Goal: Task Accomplishment & Management: Manage account settings

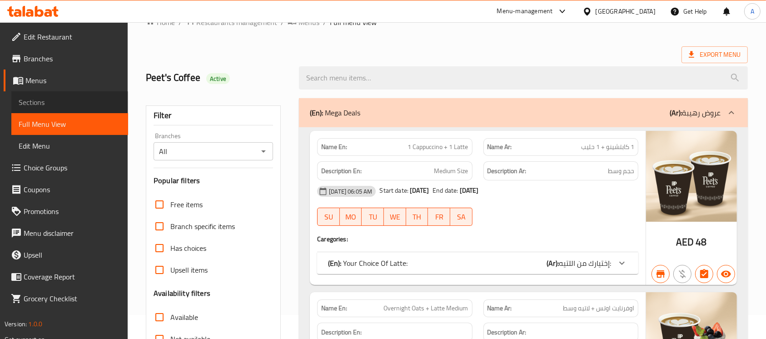
click at [51, 94] on link "Sections" at bounding box center [69, 102] width 117 height 22
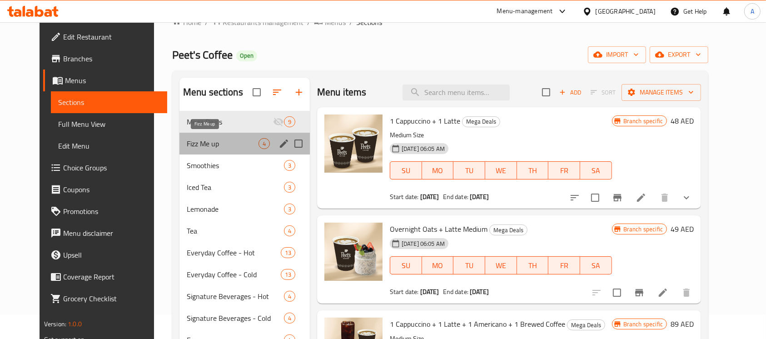
click at [187, 138] on span "Fizz Me up" at bounding box center [223, 143] width 72 height 11
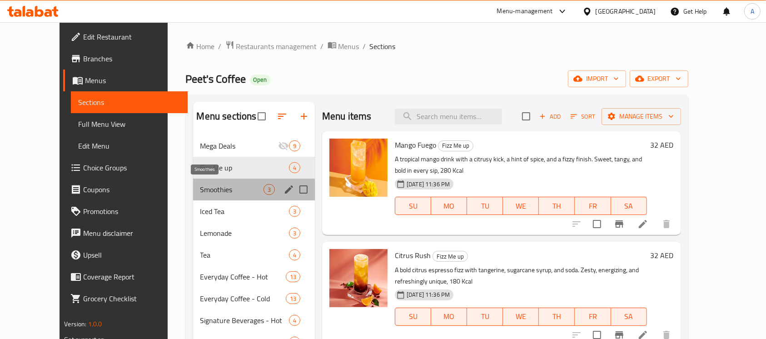
click at [204, 188] on span "Smoothies" at bounding box center [231, 189] width 63 height 11
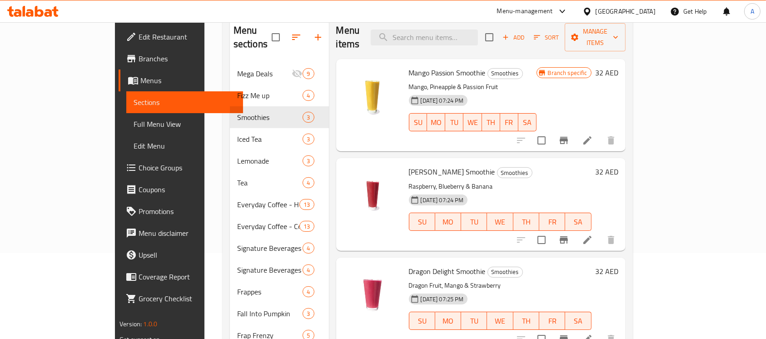
scroll to position [72, 0]
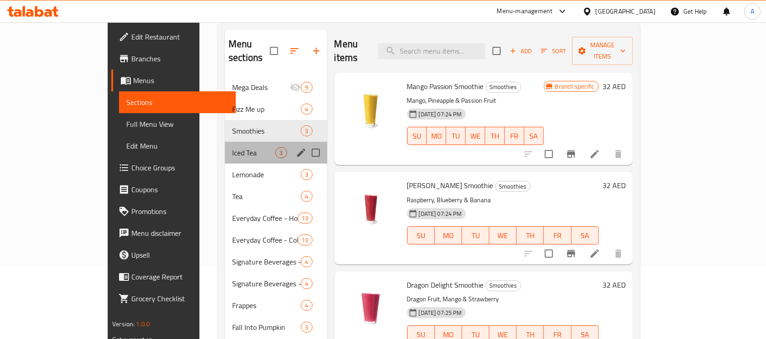
click at [259, 142] on div "Iced Tea 3" at bounding box center [276, 153] width 102 height 22
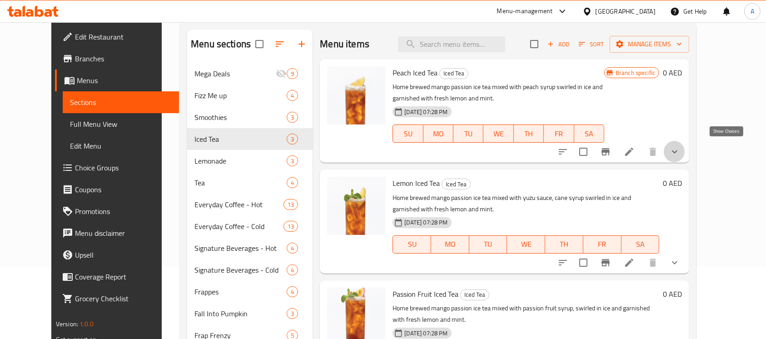
click at [680, 146] on icon "show more" at bounding box center [674, 151] width 11 height 11
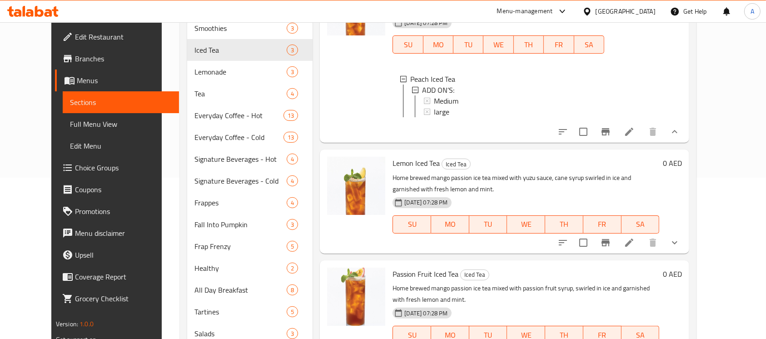
scroll to position [170, 0]
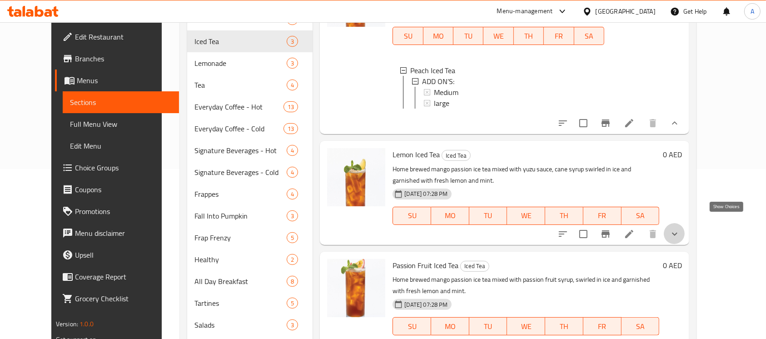
click at [680, 229] on icon "show more" at bounding box center [674, 234] width 11 height 11
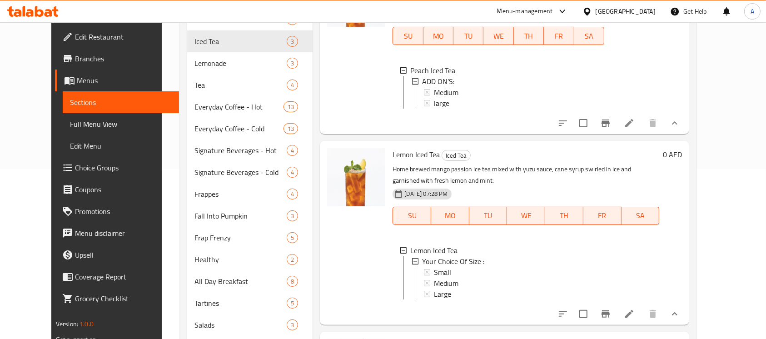
scroll to position [329, 0]
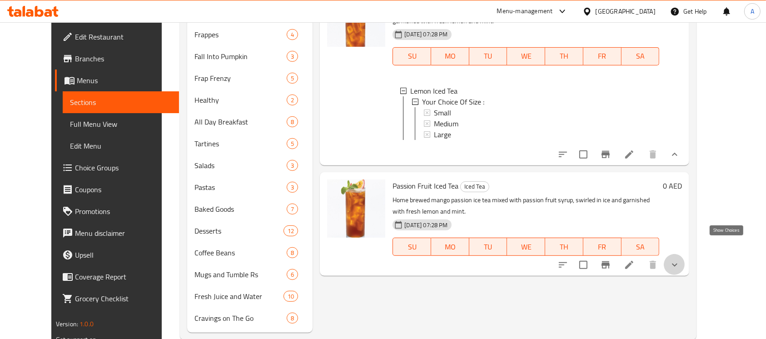
click at [680, 259] on icon "show more" at bounding box center [674, 264] width 11 height 11
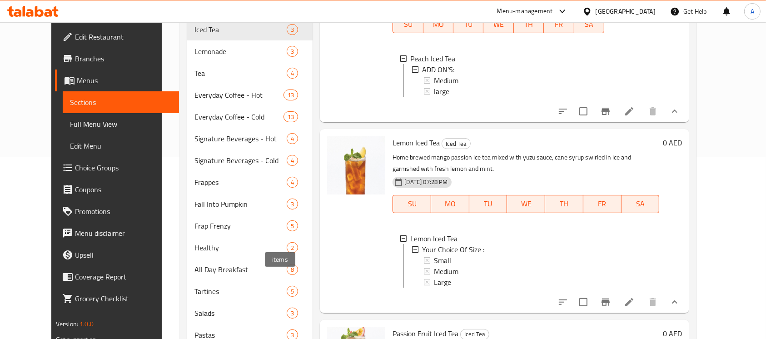
scroll to position [174, 0]
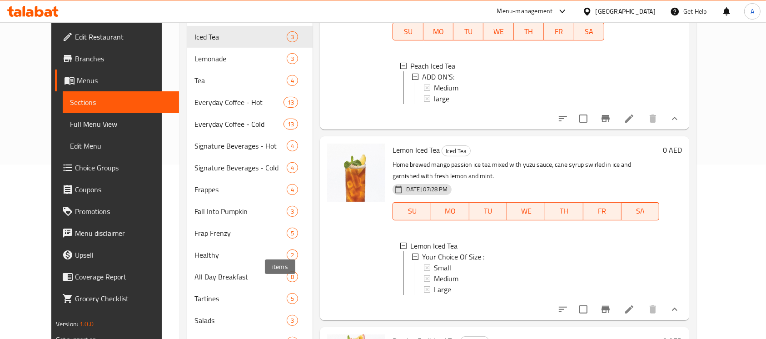
click at [216, 53] on span "Lemonade" at bounding box center [240, 58] width 92 height 11
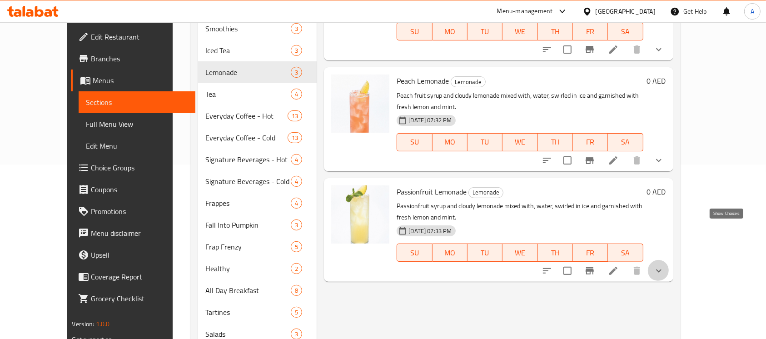
click at [664, 265] on icon "show more" at bounding box center [658, 270] width 11 height 11
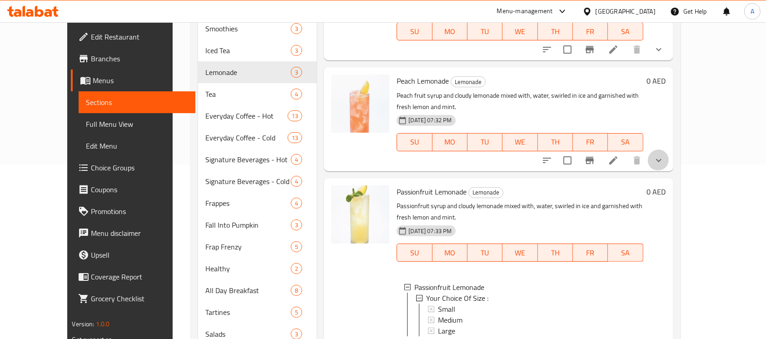
click at [670, 149] on button "show more" at bounding box center [659, 160] width 22 height 22
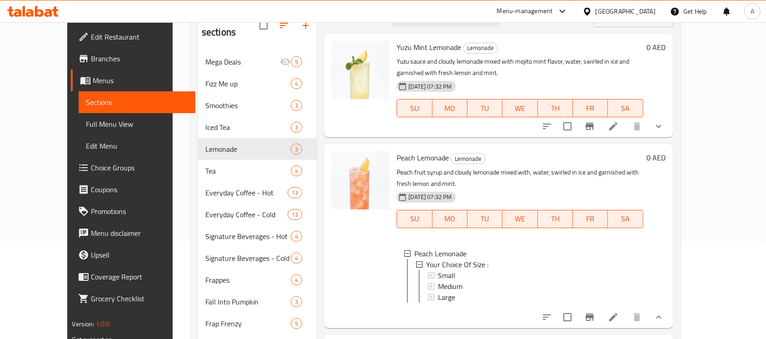
scroll to position [81, 0]
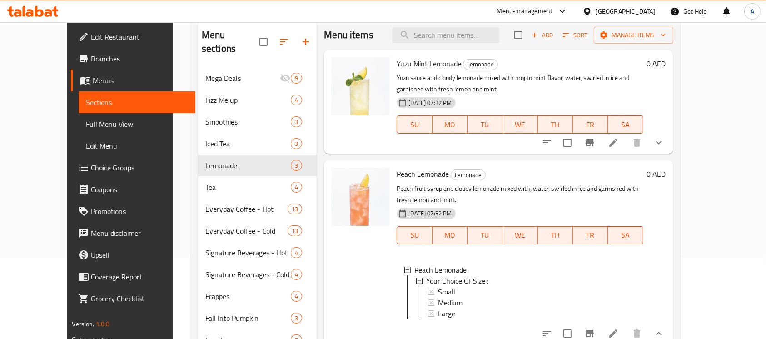
click at [670, 132] on button "show more" at bounding box center [659, 143] width 22 height 22
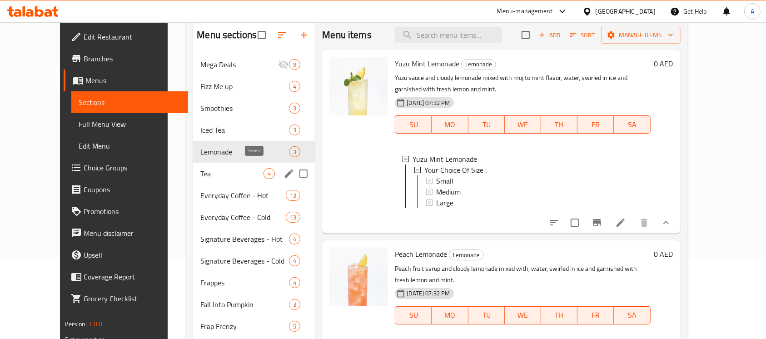
click at [264, 169] on span "4" at bounding box center [269, 173] width 10 height 9
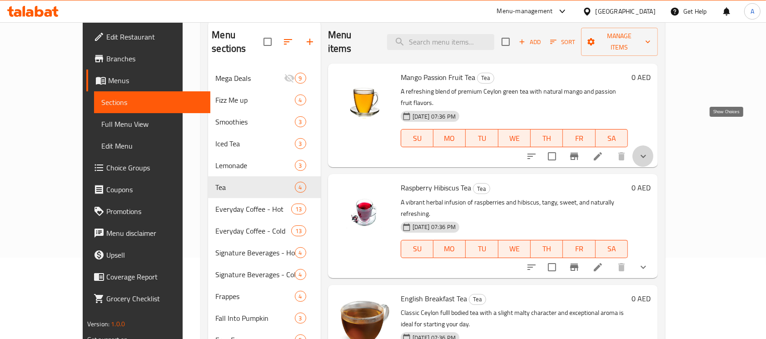
click at [649, 151] on icon "show more" at bounding box center [643, 156] width 11 height 11
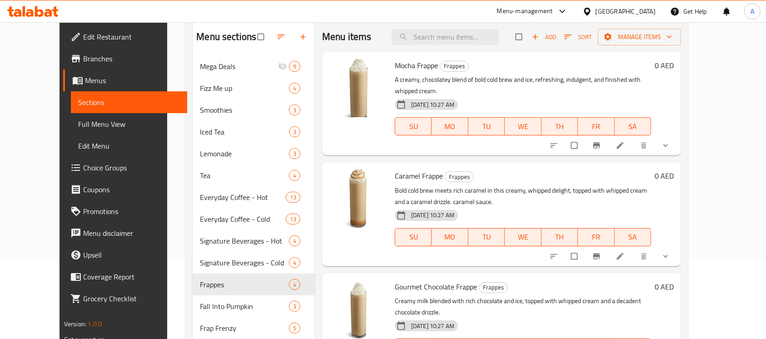
click at [670, 141] on icon "show more" at bounding box center [665, 145] width 9 height 9
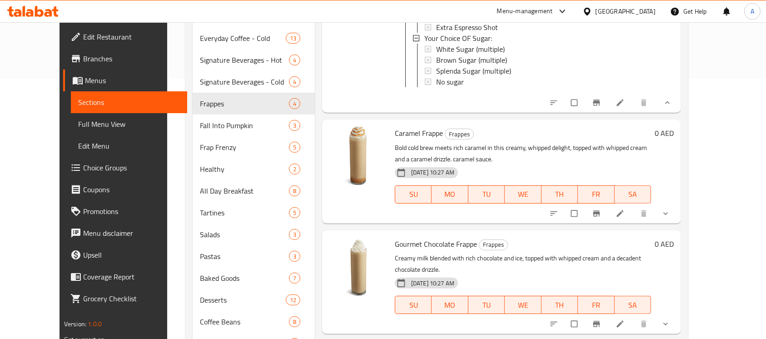
scroll to position [267, 0]
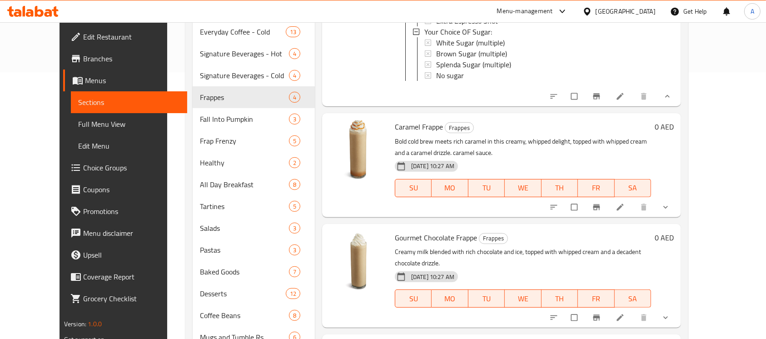
click at [668, 206] on icon "show more" at bounding box center [665, 207] width 5 height 3
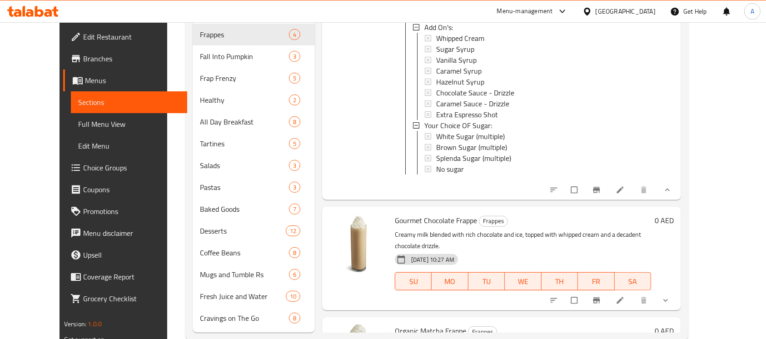
scroll to position [501, 0]
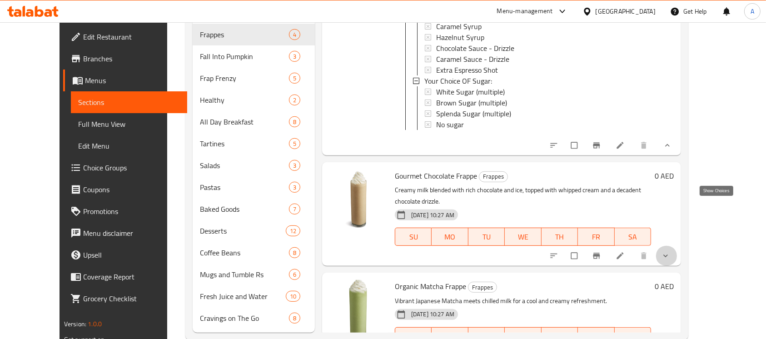
click at [670, 251] on icon "show more" at bounding box center [665, 255] width 9 height 9
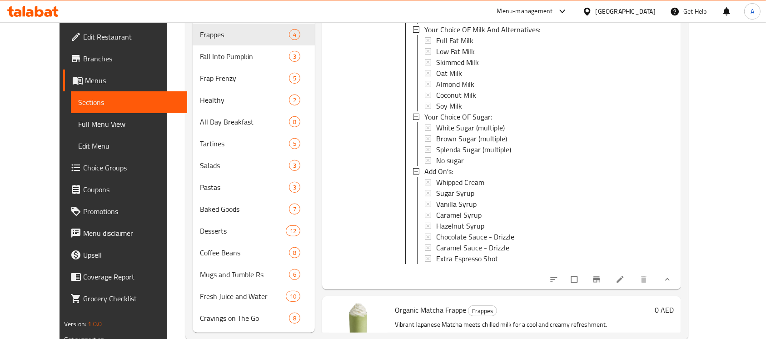
scroll to position [801, 0]
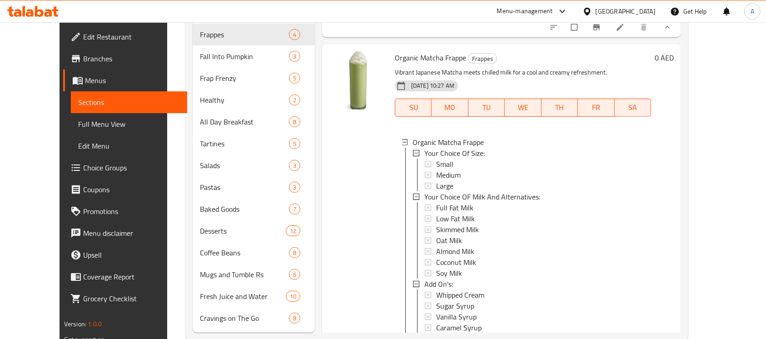
scroll to position [1112, 0]
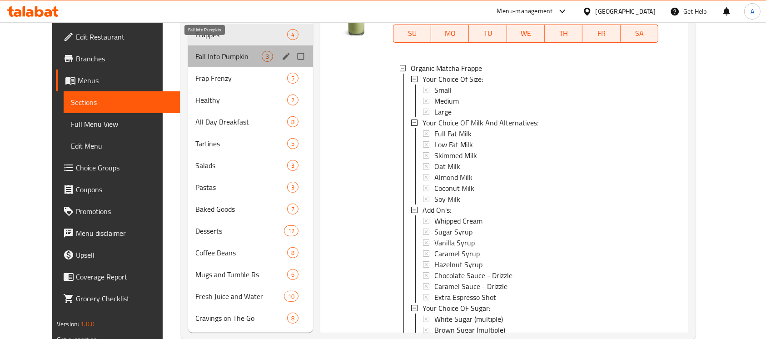
click at [195, 51] on span "Fall Into Pumpkin" at bounding box center [228, 56] width 66 height 11
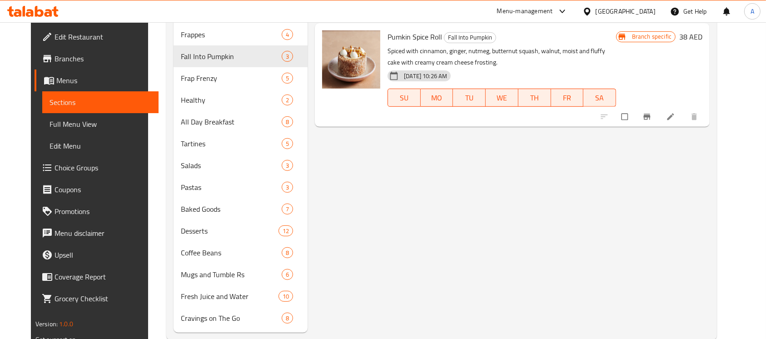
scroll to position [87, 0]
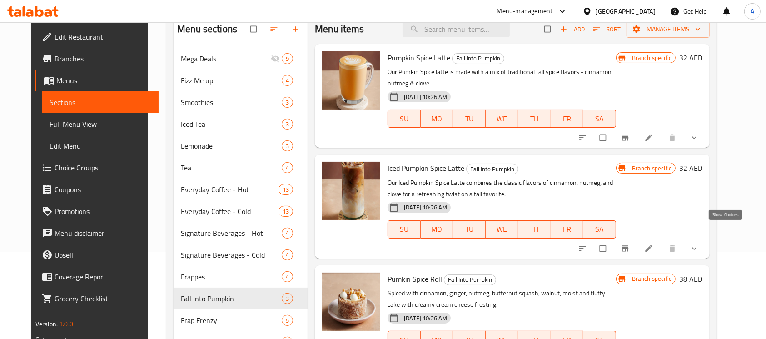
click at [706, 239] on button "show more" at bounding box center [695, 249] width 22 height 20
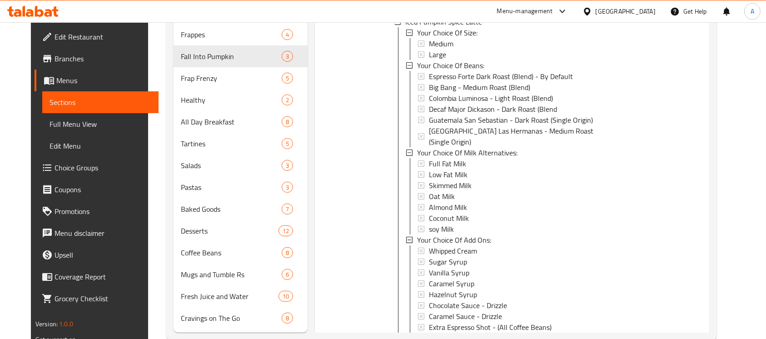
scroll to position [0, 0]
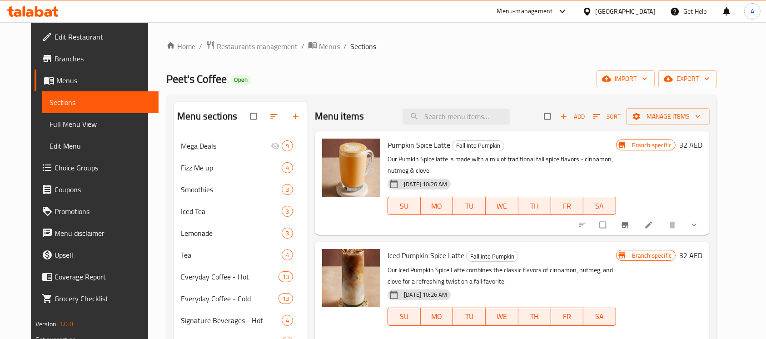
click at [699, 220] on icon "show more" at bounding box center [694, 224] width 9 height 9
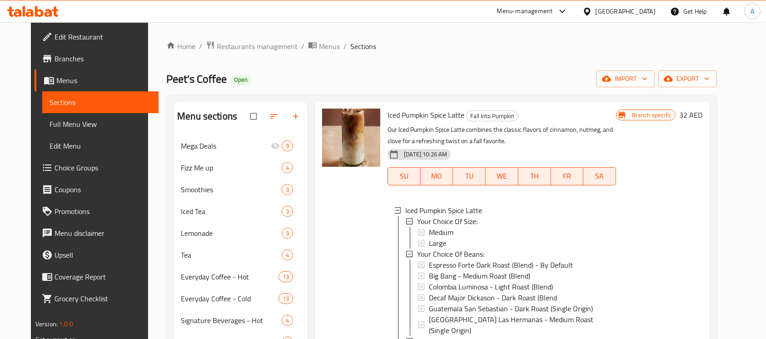
scroll to position [329, 0]
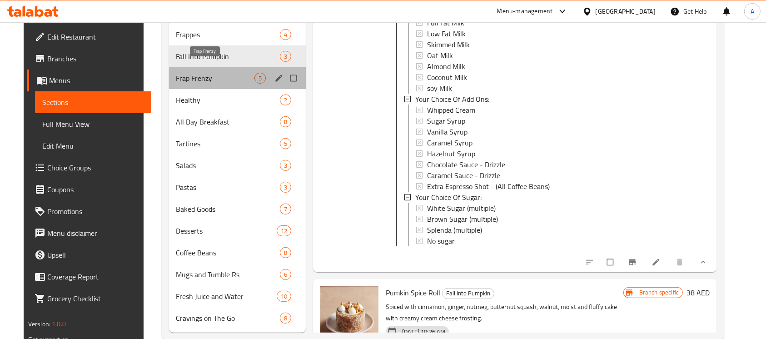
click at [200, 73] on span "Frap Frenzy" at bounding box center [215, 78] width 79 height 11
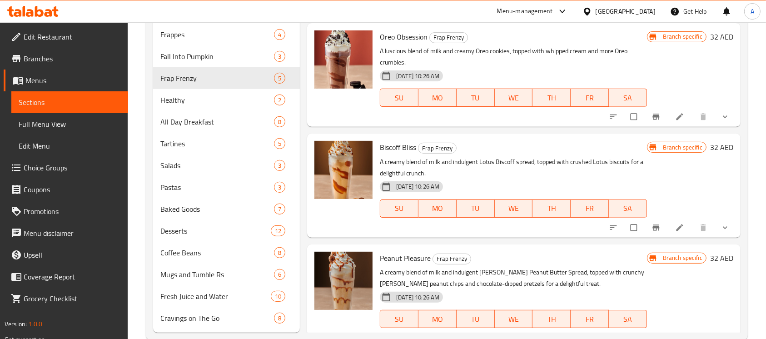
click at [727, 328] on button "show more" at bounding box center [726, 338] width 22 height 20
click at [723, 226] on icon "show more" at bounding box center [725, 227] width 5 height 3
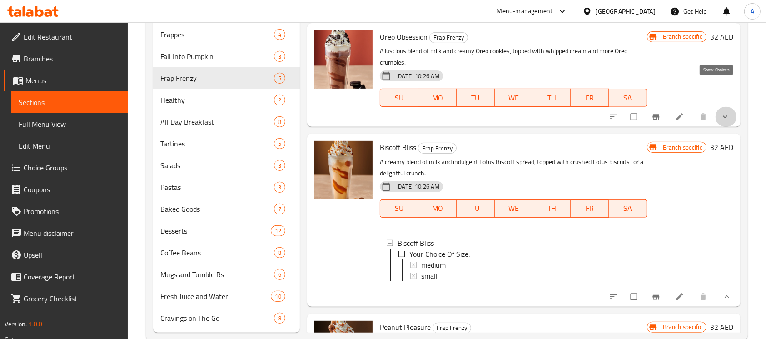
click at [721, 112] on icon "show more" at bounding box center [725, 116] width 9 height 9
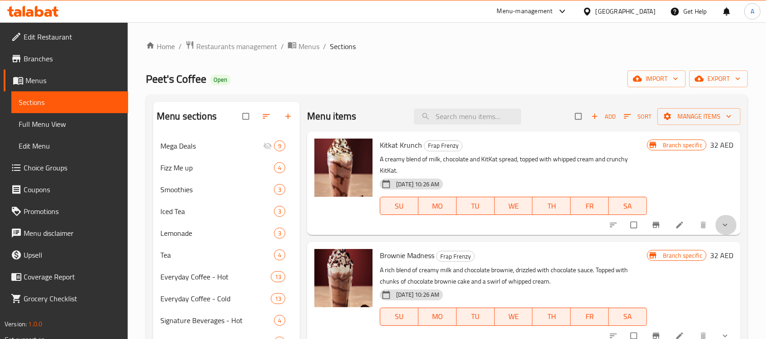
drag, startPoint x: 722, startPoint y: 211, endPoint x: 681, endPoint y: 215, distance: 41.1
click at [722, 220] on span "show more" at bounding box center [726, 224] width 11 height 9
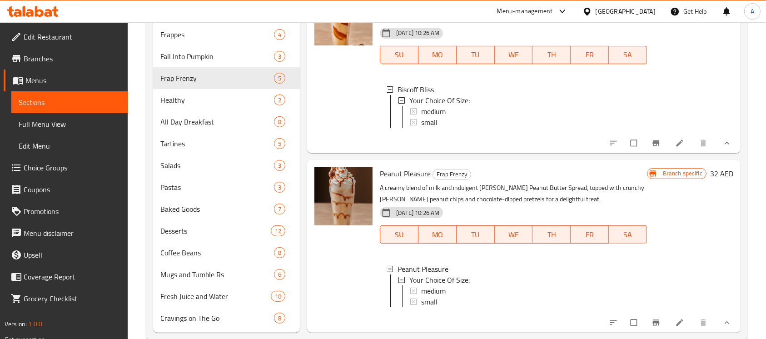
scroll to position [0, 0]
click at [182, 95] on span "Healthy" at bounding box center [204, 100] width 88 height 11
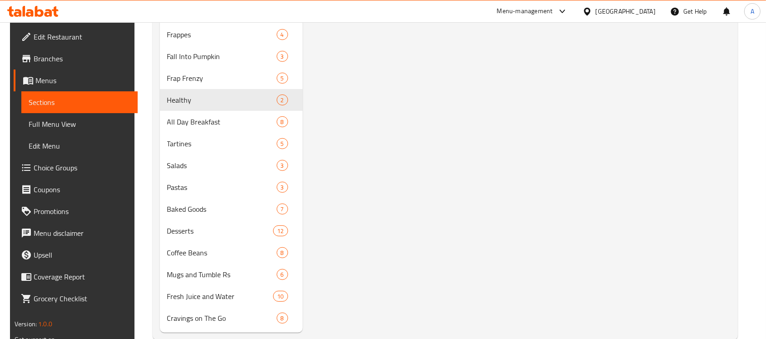
scroll to position [148, 0]
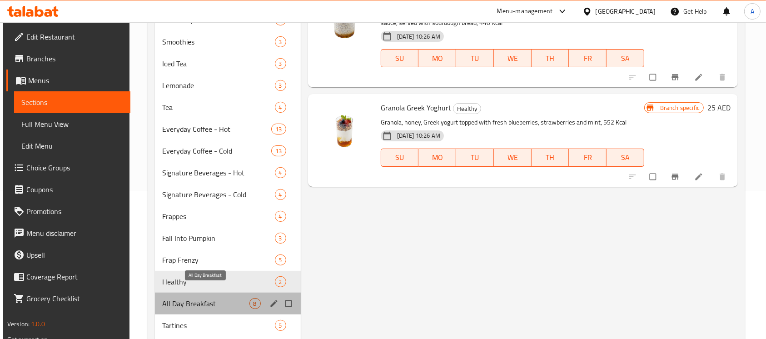
click at [205, 298] on span "All Day Breakfast" at bounding box center [205, 303] width 87 height 11
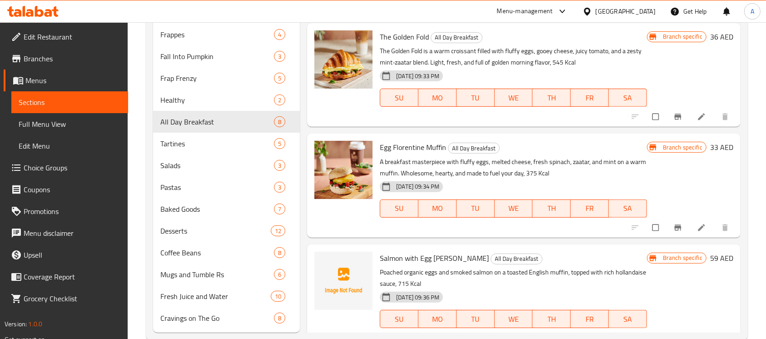
scroll to position [343, 0]
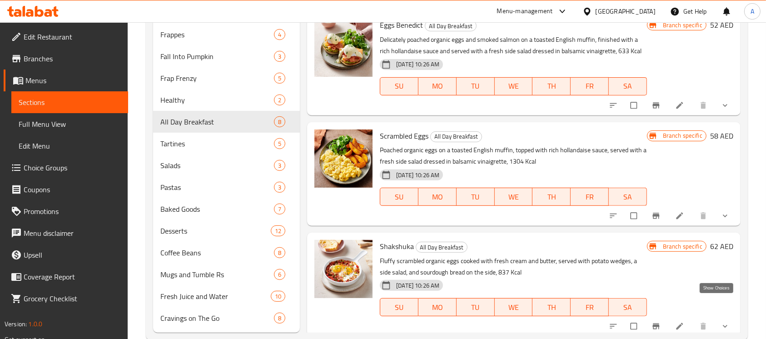
click at [721, 322] on icon "show more" at bounding box center [725, 326] width 9 height 9
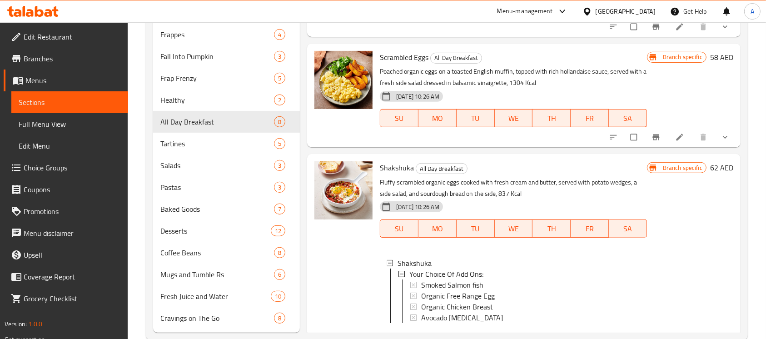
scroll to position [440, 0]
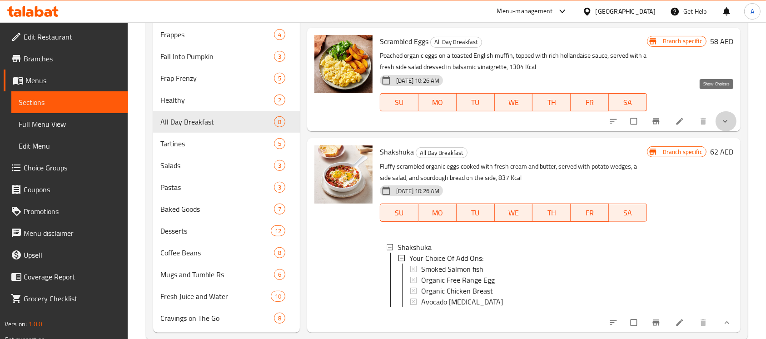
click at [721, 117] on icon "show more" at bounding box center [725, 121] width 9 height 9
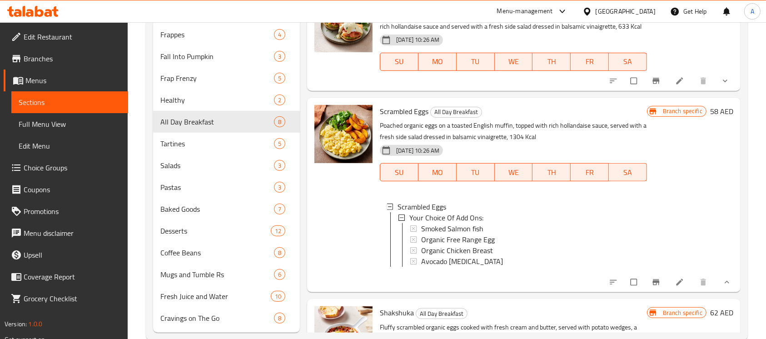
scroll to position [310, 0]
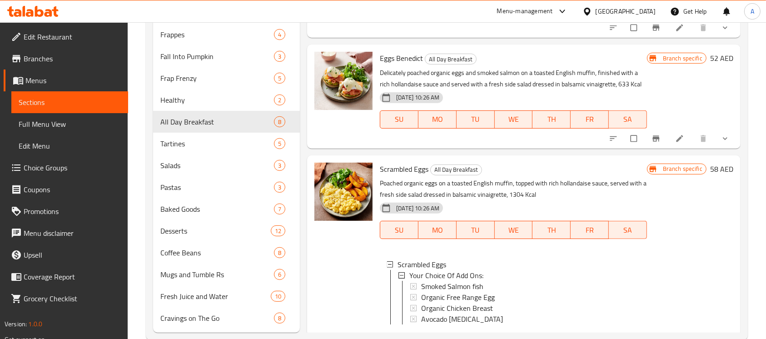
click at [721, 134] on icon "show more" at bounding box center [725, 138] width 9 height 9
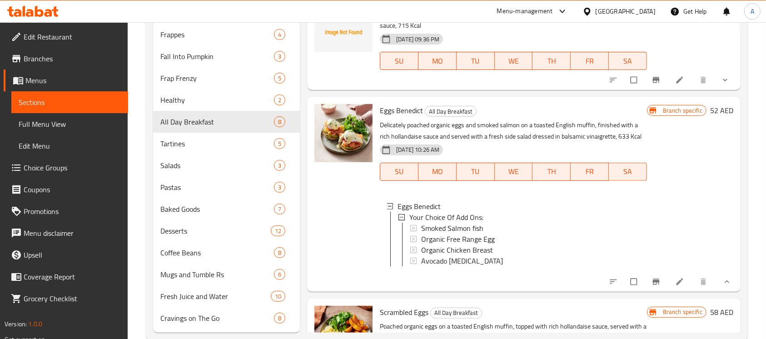
scroll to position [213, 0]
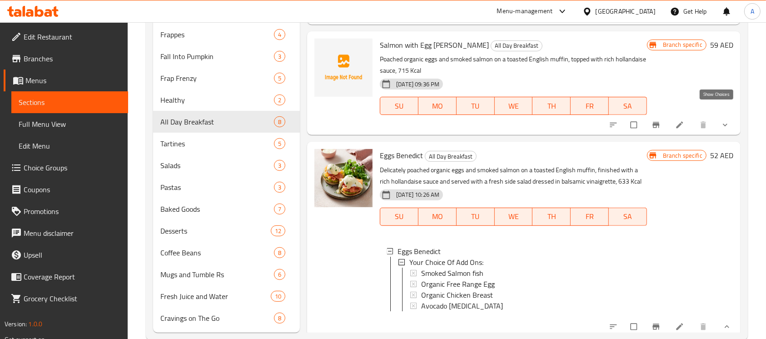
click at [721, 120] on icon "show more" at bounding box center [725, 124] width 9 height 9
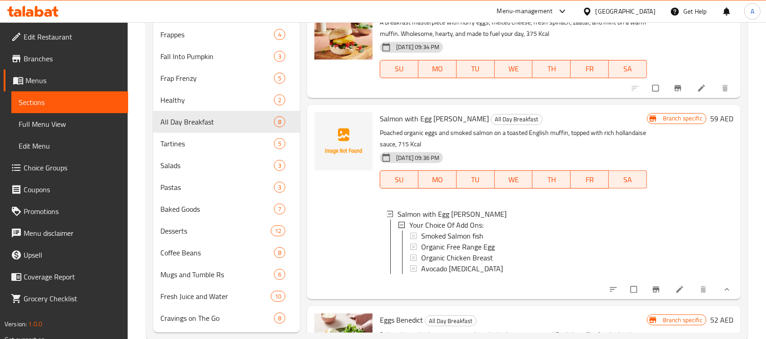
scroll to position [139, 0]
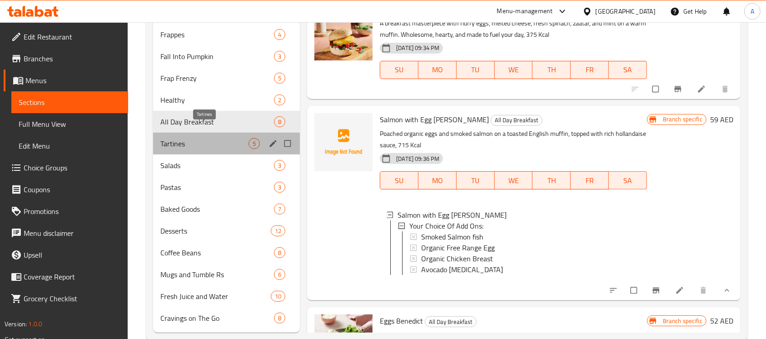
click at [207, 138] on span "Tartines" at bounding box center [204, 143] width 88 height 11
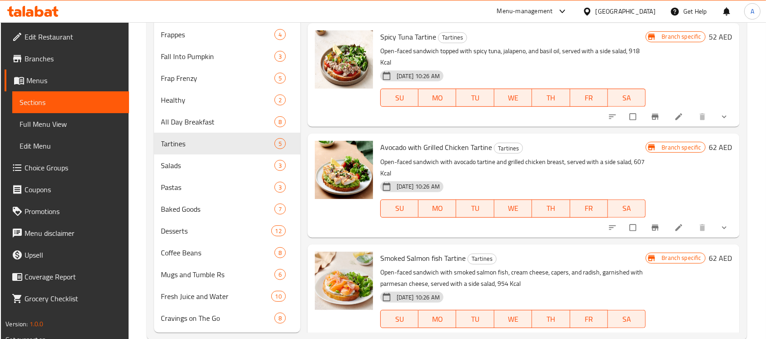
click at [727, 333] on icon "show more" at bounding box center [724, 337] width 9 height 9
click at [720, 223] on icon "show more" at bounding box center [724, 227] width 9 height 9
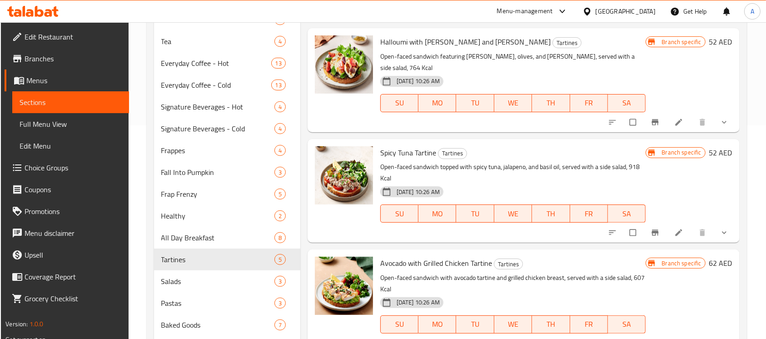
scroll to position [208, 0]
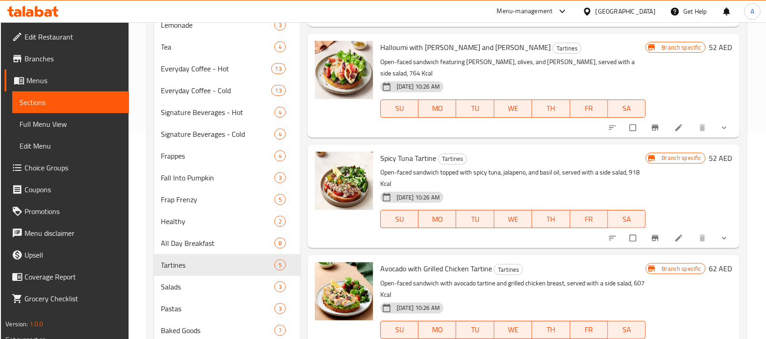
click at [720, 234] on icon "show more" at bounding box center [724, 238] width 9 height 9
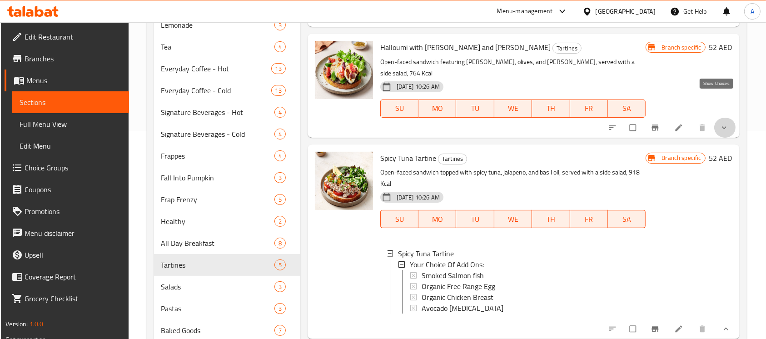
click at [720, 123] on icon "show more" at bounding box center [724, 127] width 9 height 9
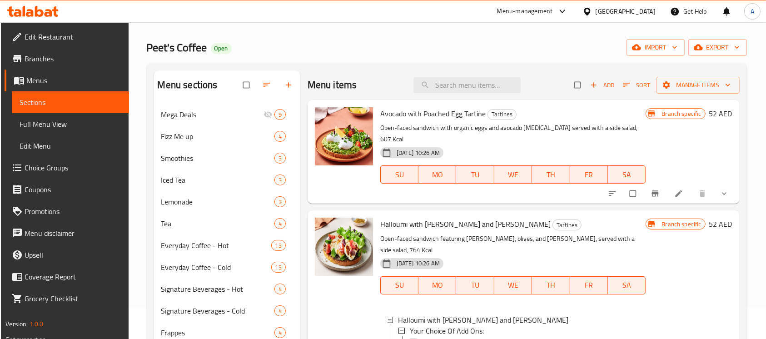
scroll to position [26, 0]
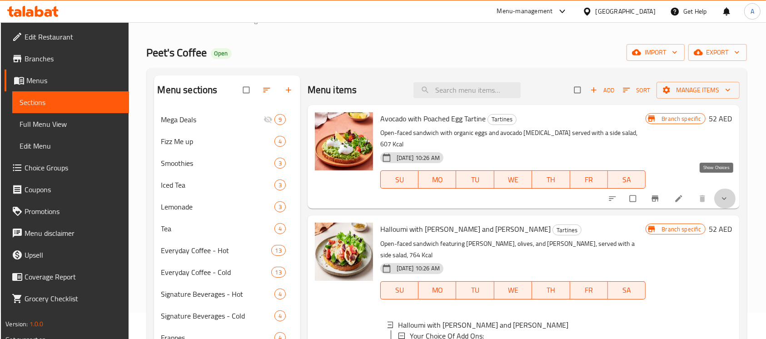
click at [720, 194] on icon "show more" at bounding box center [724, 198] width 9 height 9
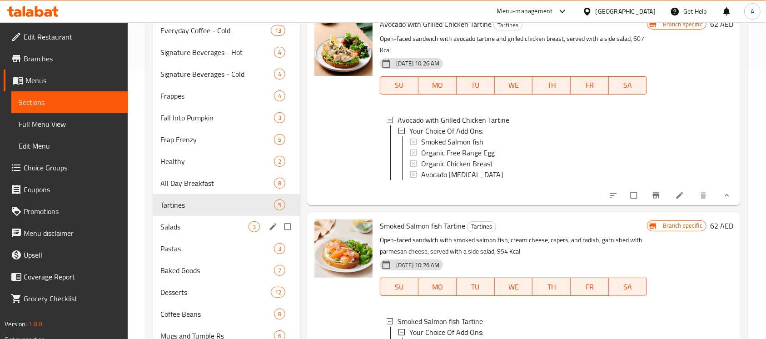
scroll to position [269, 0]
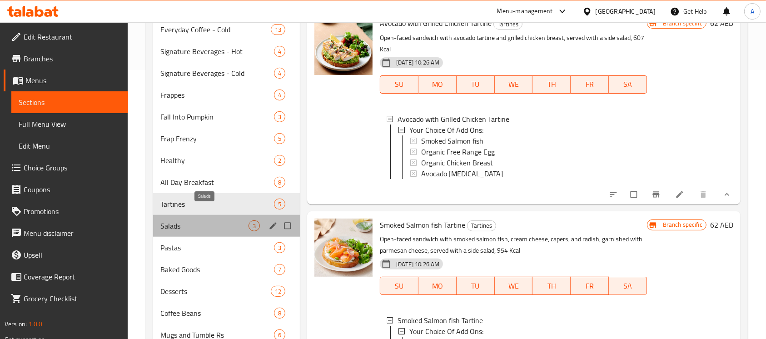
click at [213, 220] on span "Salads" at bounding box center [204, 225] width 88 height 11
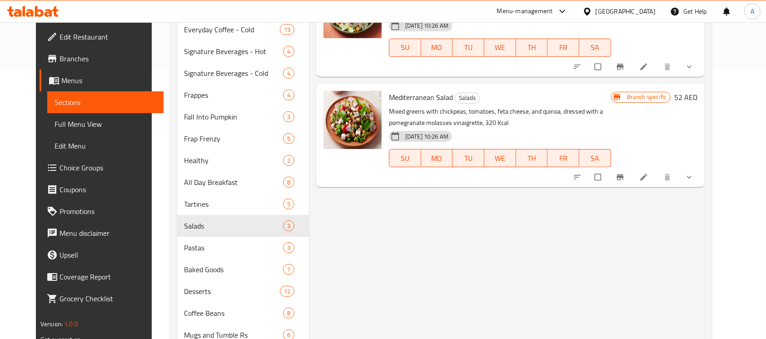
click at [701, 167] on button "show more" at bounding box center [690, 177] width 22 height 20
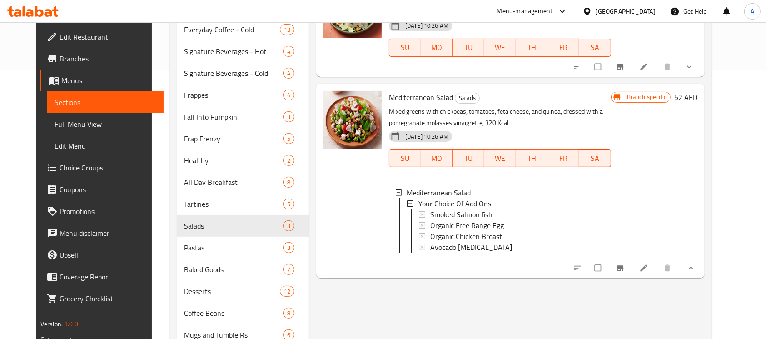
scroll to position [87, 0]
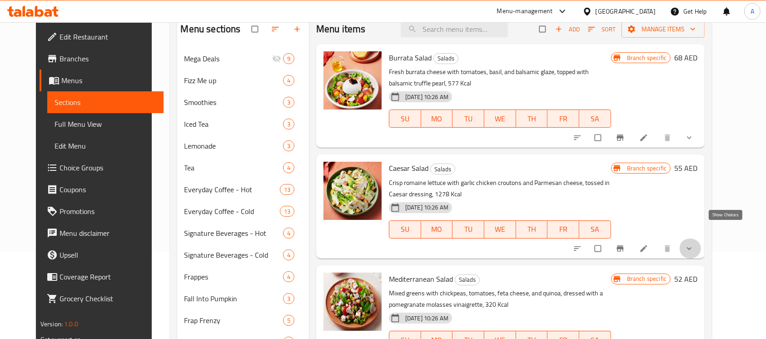
click at [694, 244] on icon "show more" at bounding box center [689, 248] width 9 height 9
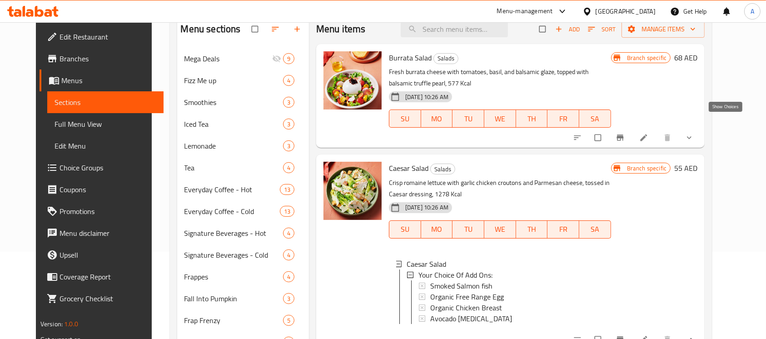
click at [694, 133] on icon "show more" at bounding box center [689, 137] width 9 height 9
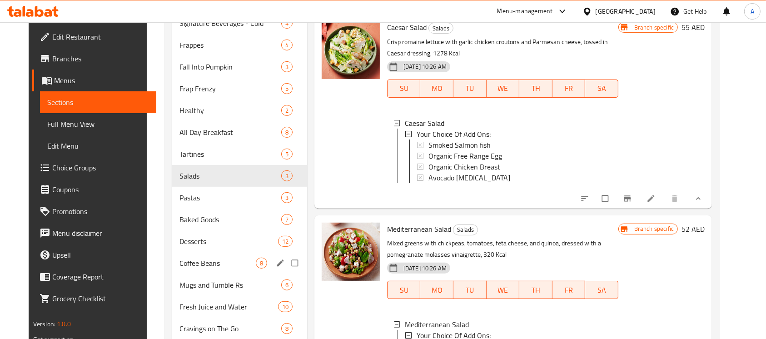
scroll to position [329, 0]
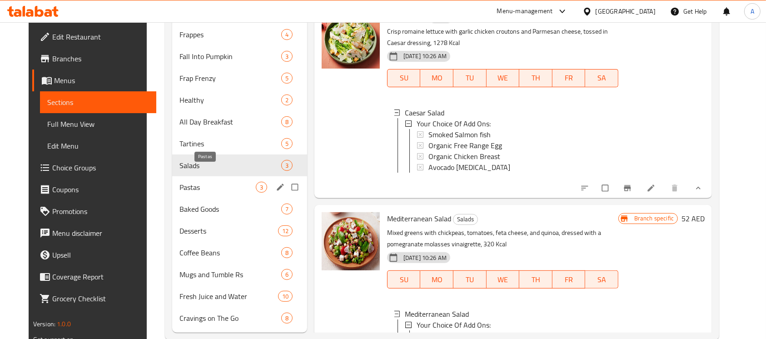
click at [180, 182] on span "Pastas" at bounding box center [217, 187] width 76 height 11
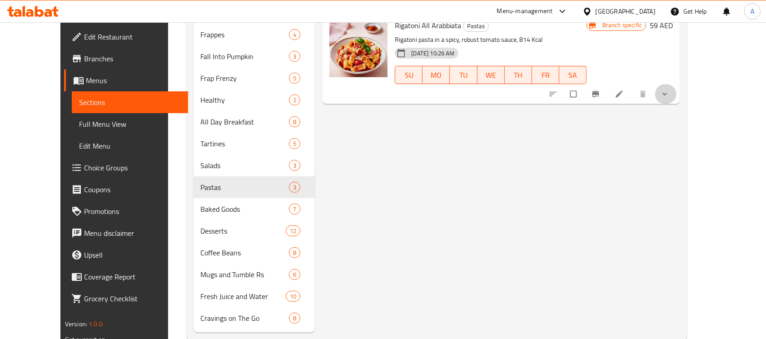
click at [669, 90] on icon "show more" at bounding box center [664, 94] width 9 height 9
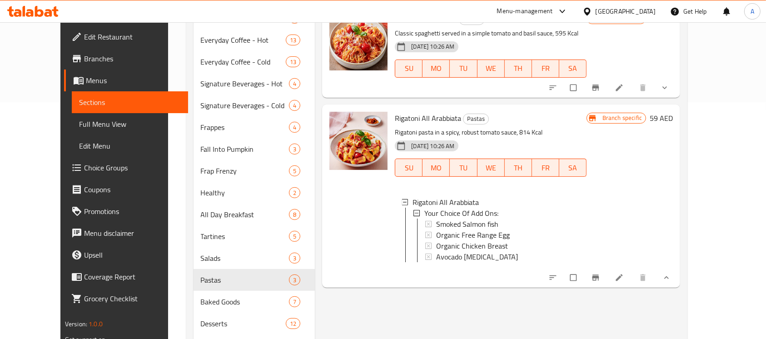
scroll to position [166, 0]
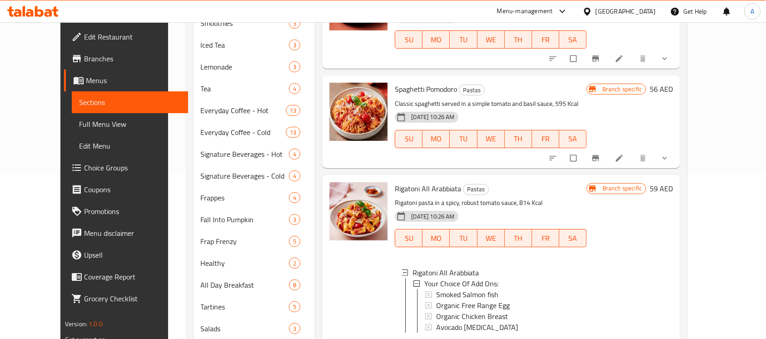
click at [677, 148] on button "show more" at bounding box center [666, 158] width 22 height 20
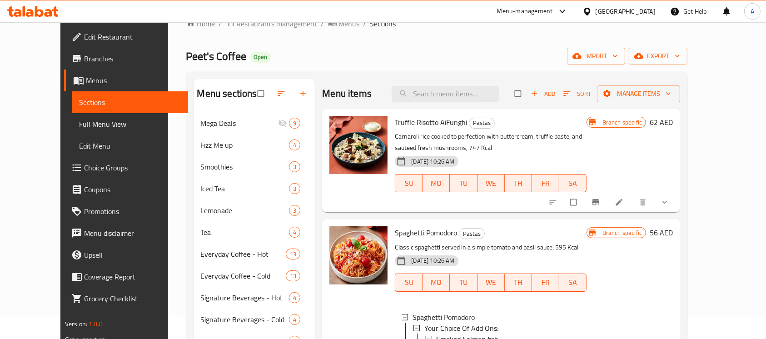
scroll to position [20, 0]
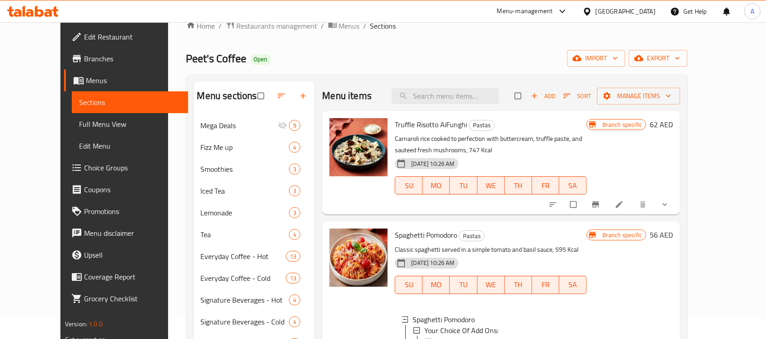
click at [669, 200] on icon "show more" at bounding box center [664, 204] width 9 height 9
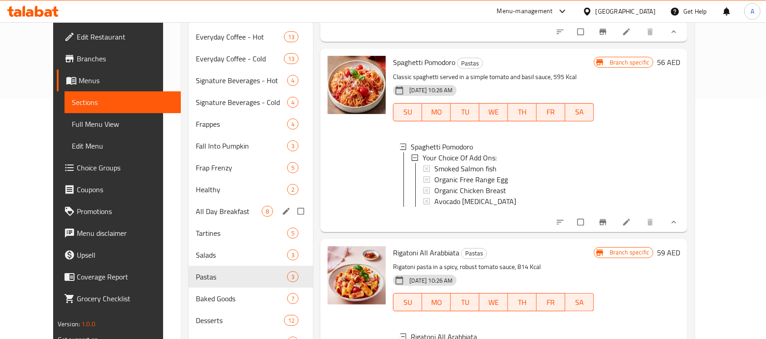
scroll to position [263, 0]
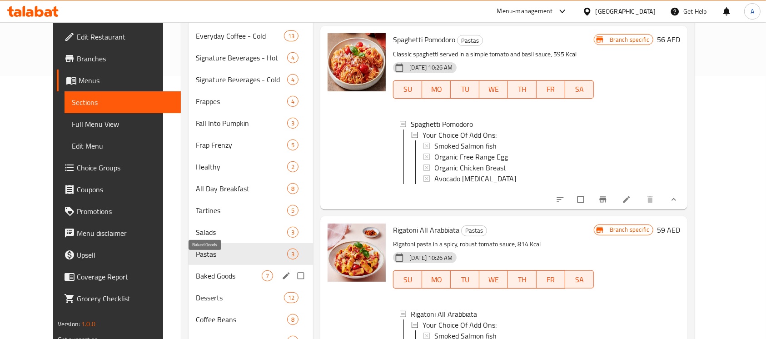
click at [199, 270] on span "Baked Goods" at bounding box center [229, 275] width 66 height 11
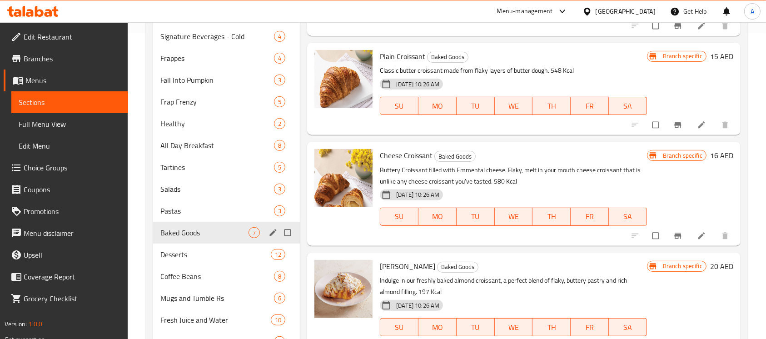
scroll to position [329, 0]
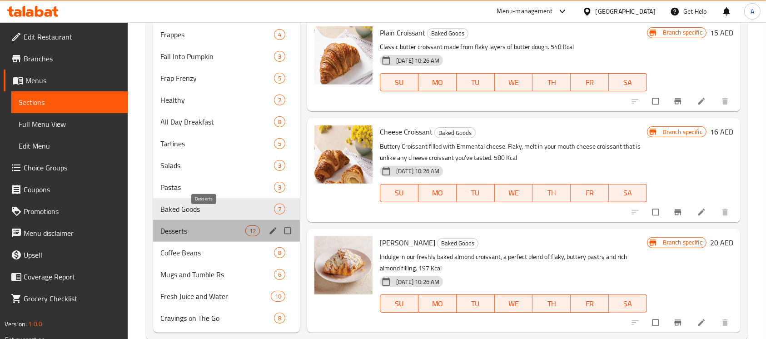
click at [178, 225] on span "Desserts" at bounding box center [202, 230] width 85 height 11
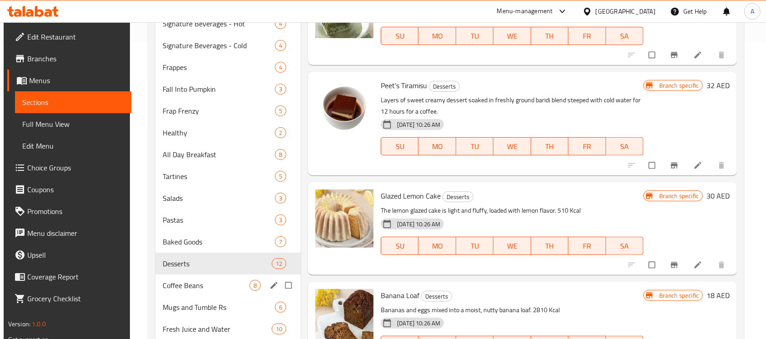
scroll to position [329, 0]
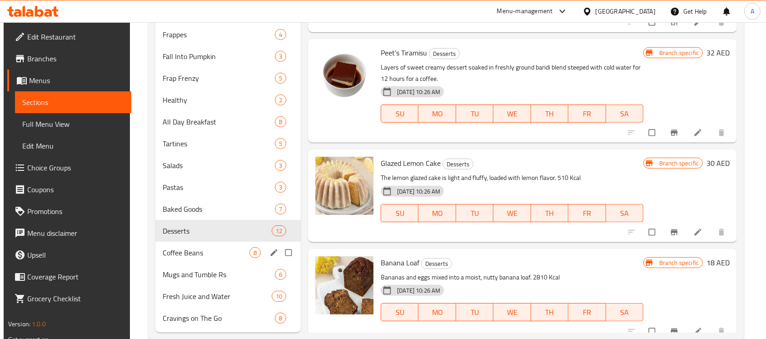
click at [175, 242] on div "Coffee Beans 8" at bounding box center [227, 253] width 145 height 22
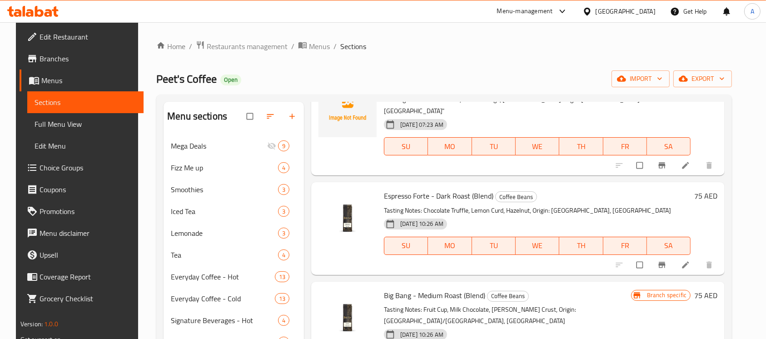
scroll to position [329, 0]
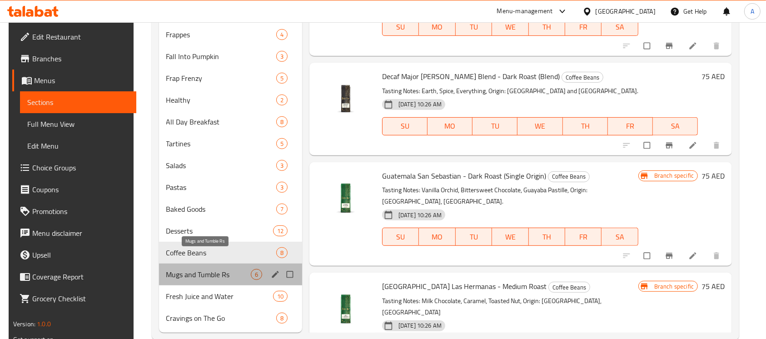
click at [233, 269] on span "Mugs and Tumble Rs" at bounding box center [208, 274] width 85 height 11
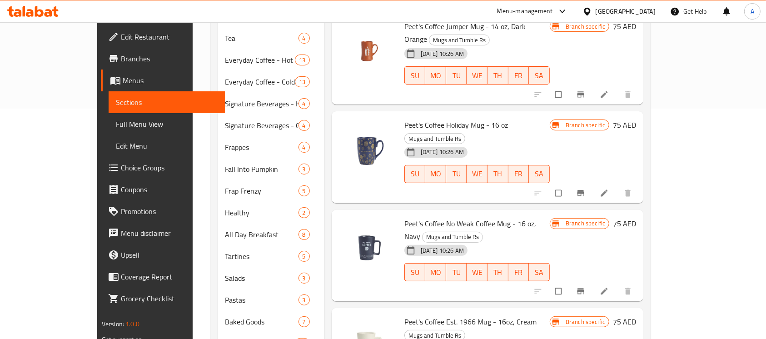
scroll to position [329, 0]
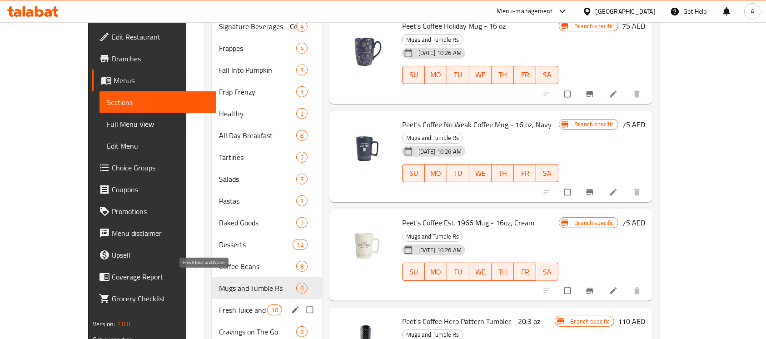
click at [225, 304] on span "Fresh Juice and Water" at bounding box center [243, 309] width 48 height 11
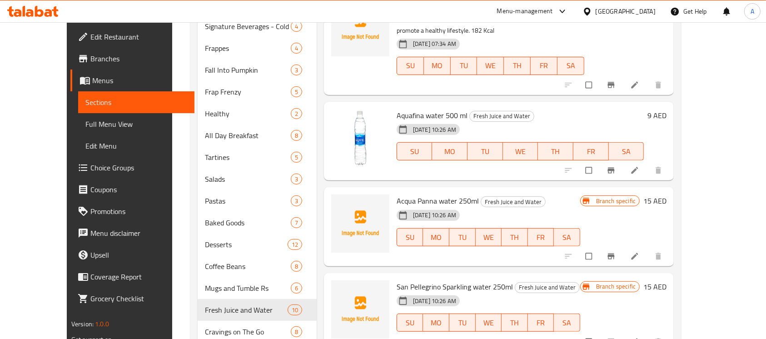
scroll to position [364, 0]
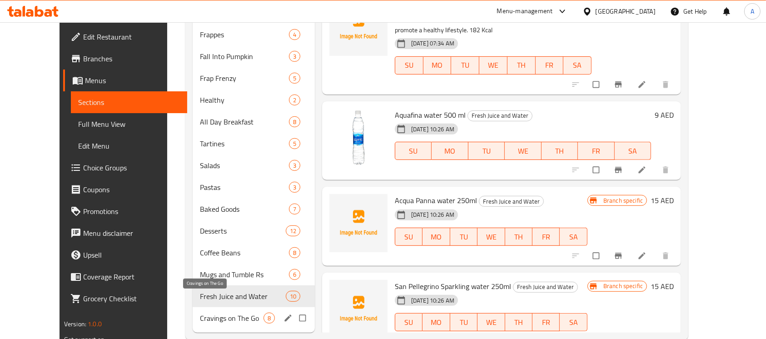
click at [239, 313] on span "Cravings on The Go" at bounding box center [232, 318] width 64 height 11
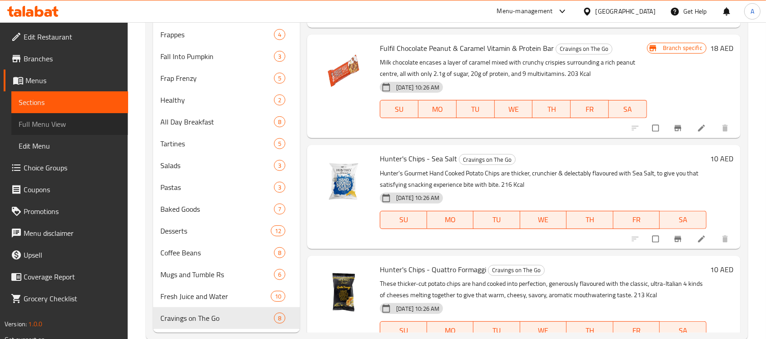
click at [64, 119] on span "Full Menu View" at bounding box center [70, 124] width 102 height 11
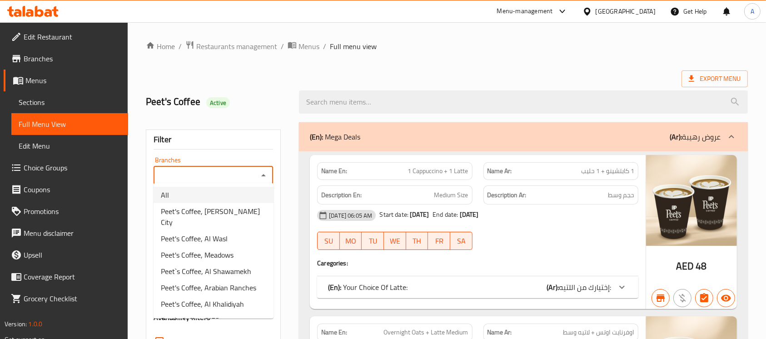
click at [249, 194] on li "All" at bounding box center [214, 195] width 120 height 16
type input "All"
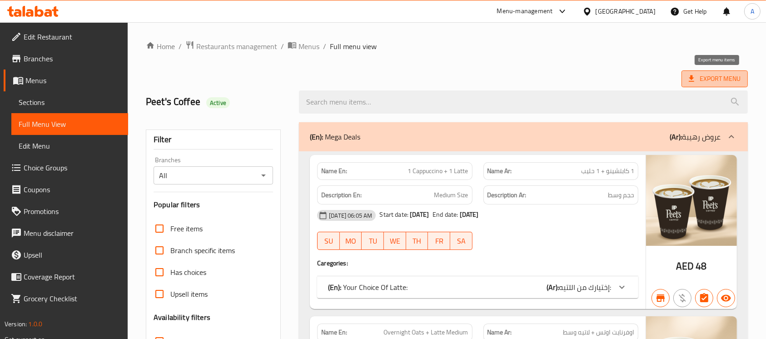
click at [721, 83] on span "Export Menu" at bounding box center [715, 78] width 52 height 11
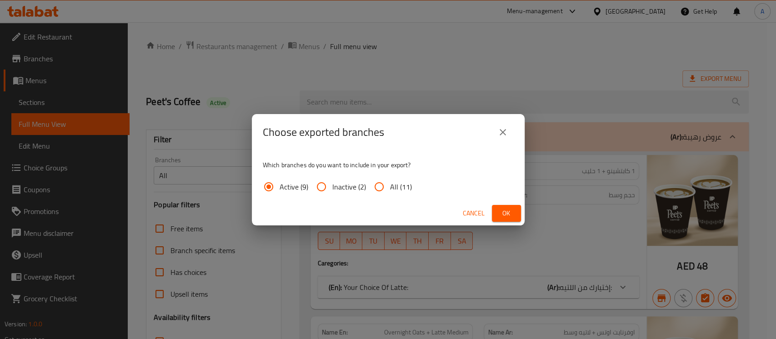
click at [503, 209] on span "Ok" at bounding box center [506, 213] width 15 height 11
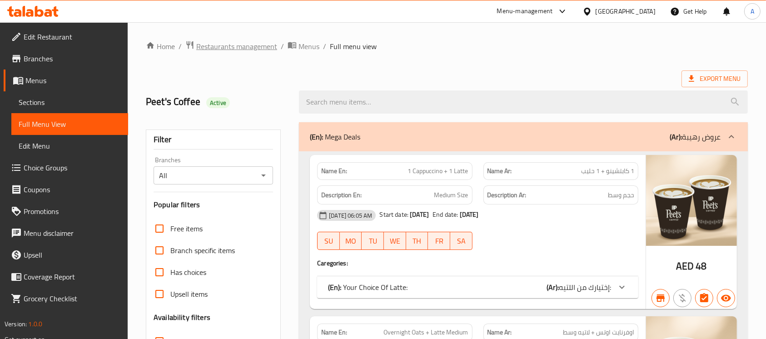
click at [247, 42] on span "Restaurants management" at bounding box center [236, 46] width 81 height 11
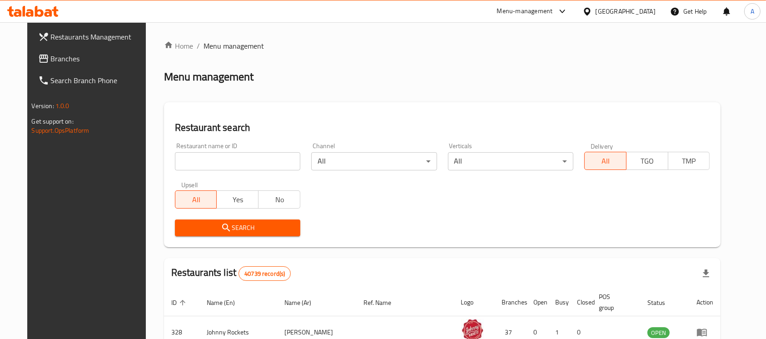
click at [282, 103] on div "Restaurant search Restaurant name or ID Restaurant name or ID Channel All ​ Ver…" at bounding box center [442, 174] width 557 height 145
click at [245, 163] on input "search" at bounding box center [237, 161] width 125 height 18
paste input "699948"
type input "699948"
click at [194, 223] on span "Search" at bounding box center [237, 227] width 111 height 11
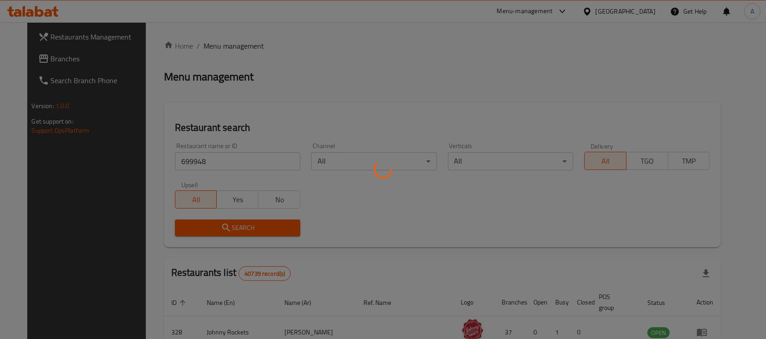
scroll to position [41, 0]
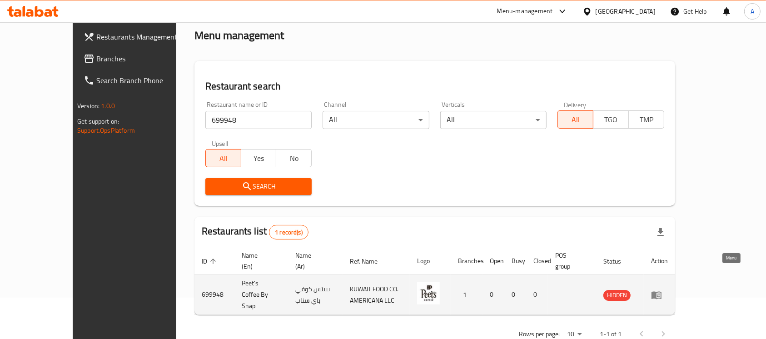
click at [662, 289] on icon "enhanced table" at bounding box center [656, 294] width 11 height 11
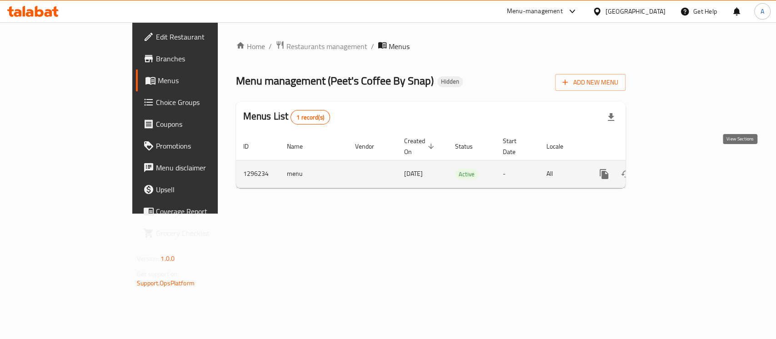
click at [675, 169] on icon "enhanced table" at bounding box center [669, 174] width 11 height 11
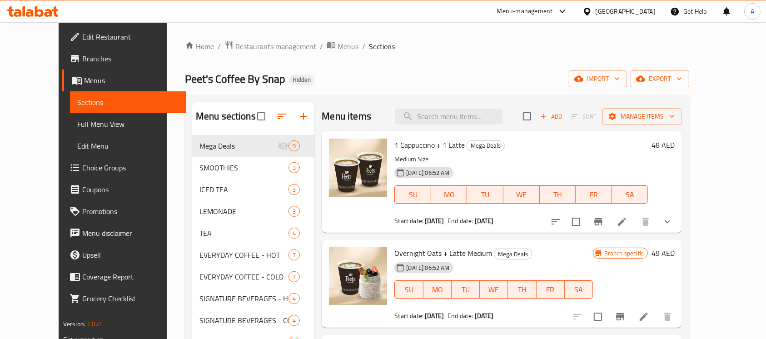
click at [70, 127] on link "Full Menu View" at bounding box center [128, 124] width 117 height 22
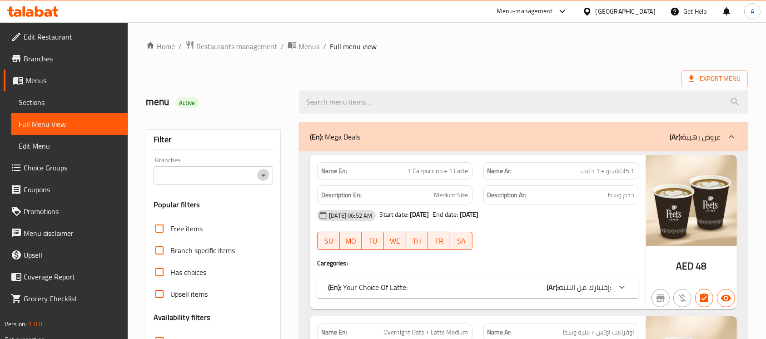
click at [262, 172] on icon "Open" at bounding box center [263, 175] width 11 height 11
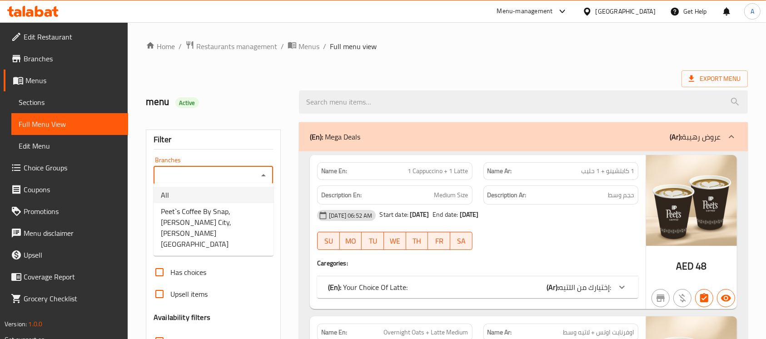
click at [237, 195] on li "All" at bounding box center [214, 195] width 120 height 16
type input "All"
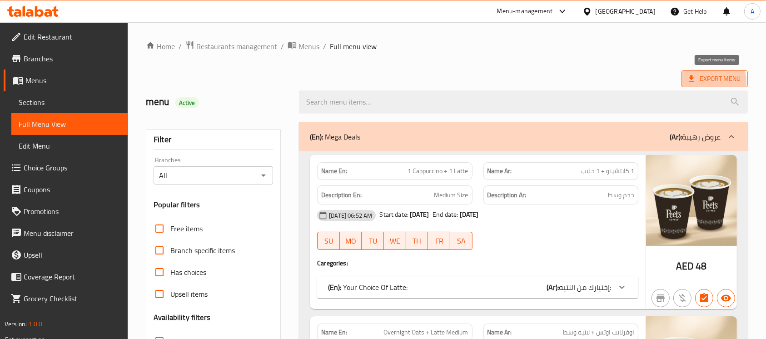
click at [701, 82] on span "Export Menu" at bounding box center [715, 78] width 52 height 11
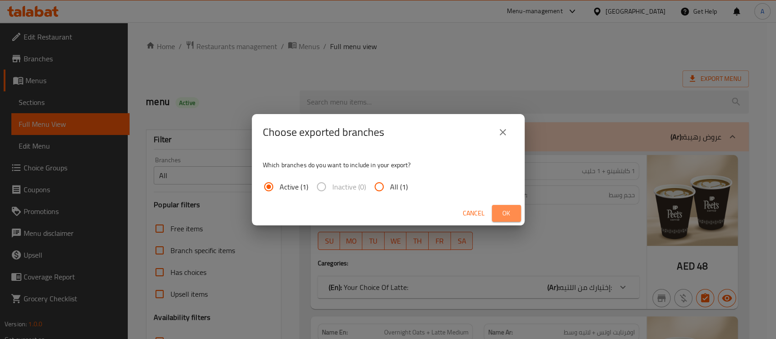
click at [500, 208] on span "Ok" at bounding box center [506, 213] width 15 height 11
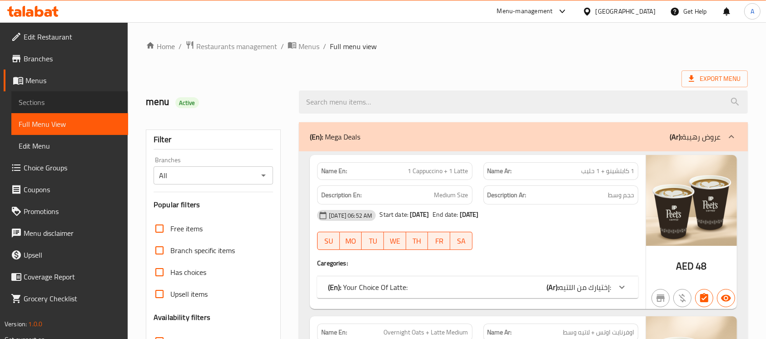
click at [54, 99] on span "Sections" at bounding box center [70, 102] width 102 height 11
